Goal: Navigation & Orientation: Find specific page/section

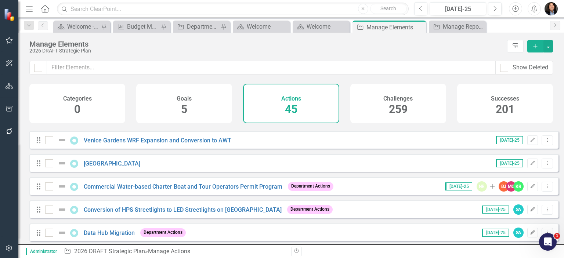
scroll to position [404, 0]
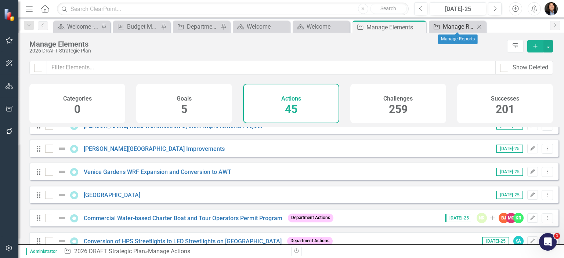
click at [457, 27] on div "Manage Reports" at bounding box center [459, 26] width 32 height 9
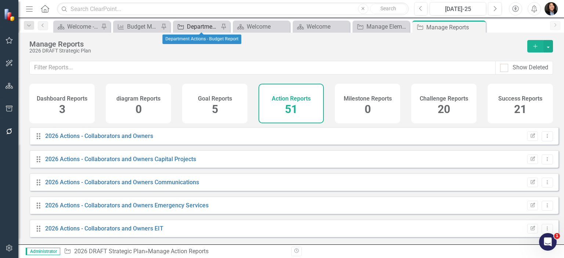
click at [190, 23] on div "Department Actions - Budget Report" at bounding box center [203, 26] width 32 height 9
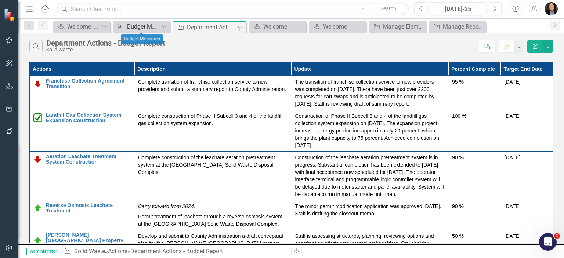
click at [138, 26] on div "Budget Measures" at bounding box center [143, 26] width 32 height 9
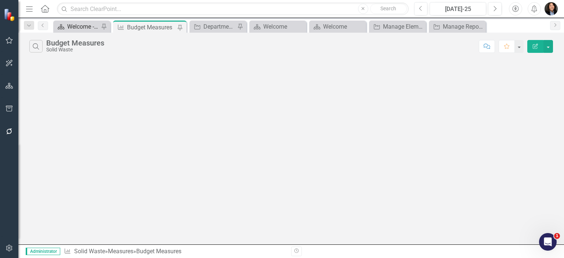
click at [79, 28] on div "Welcome - Department Snapshot" at bounding box center [83, 26] width 32 height 9
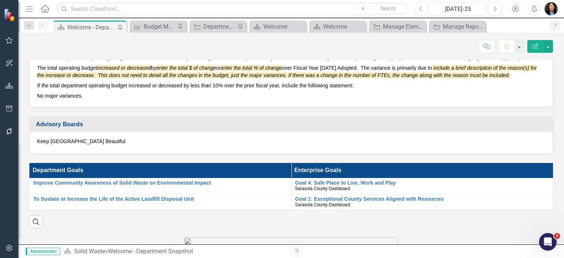
scroll to position [294, 0]
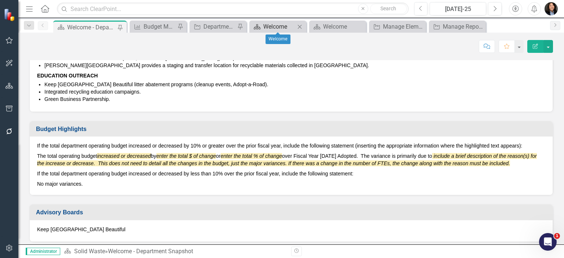
click at [270, 26] on div "Welcome" at bounding box center [279, 26] width 32 height 9
